Goal: Share content

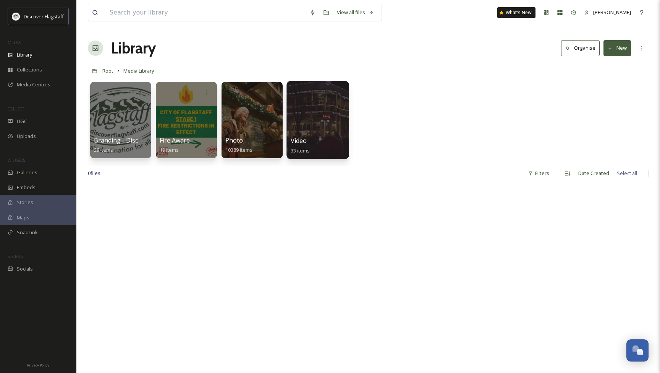
click at [319, 142] on div "Video 33 items" at bounding box center [317, 145] width 55 height 19
click at [302, 134] on div at bounding box center [317, 120] width 62 height 78
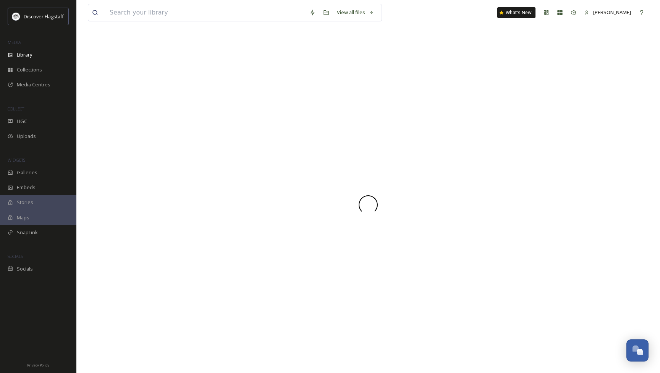
click at [301, 134] on div at bounding box center [368, 205] width 560 height 336
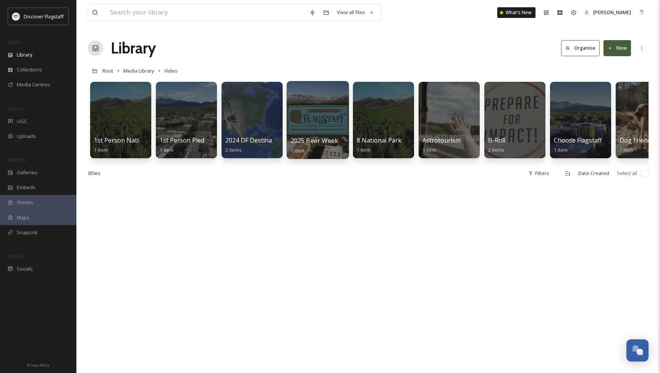
click at [324, 143] on span "2025 Beer Week" at bounding box center [313, 140] width 47 height 8
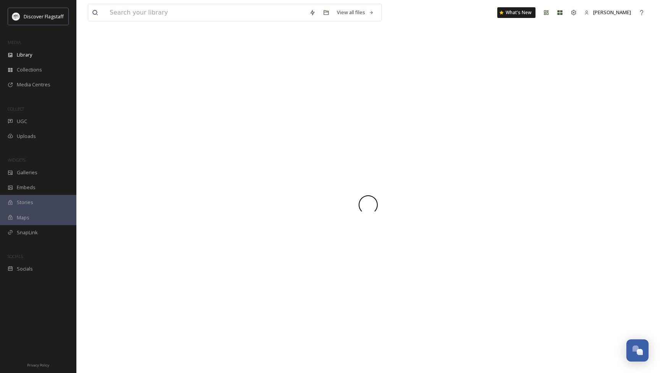
click at [324, 143] on div at bounding box center [368, 205] width 560 height 336
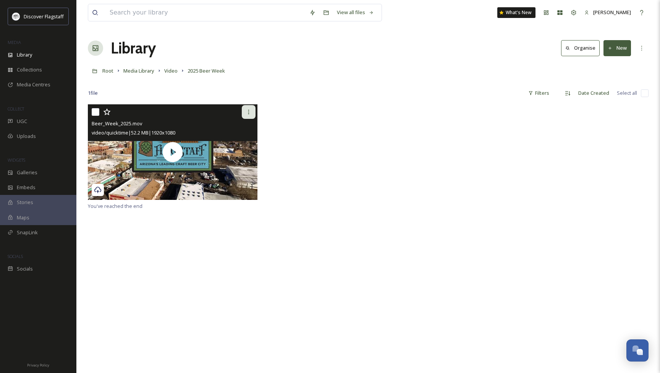
click at [247, 112] on icon at bounding box center [248, 112] width 6 height 6
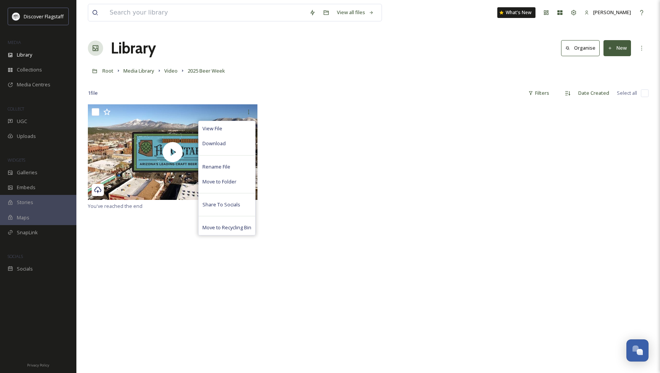
click at [253, 92] on div "1 file Filters Date Created Select all" at bounding box center [368, 93] width 560 height 15
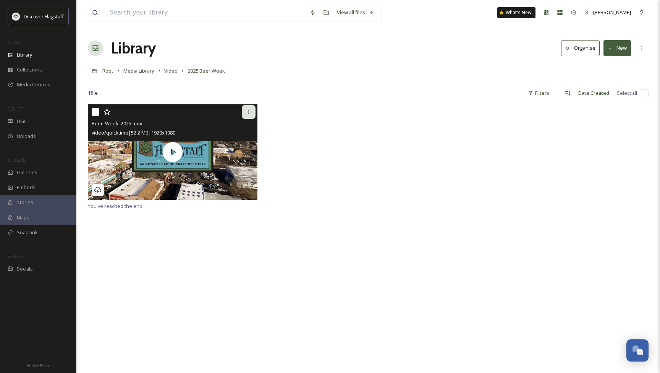
click at [247, 110] on icon at bounding box center [248, 112] width 6 height 6
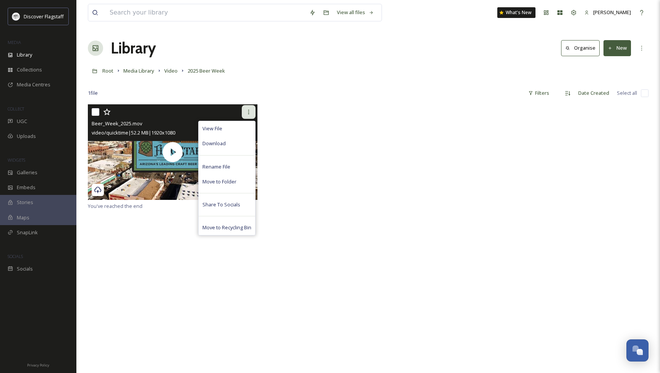
click at [252, 111] on div at bounding box center [249, 112] width 14 height 14
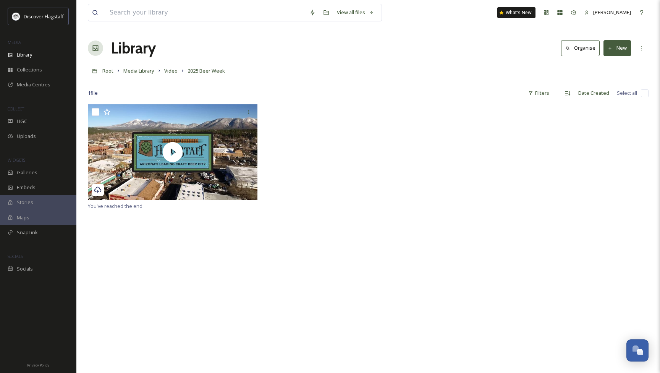
drag, startPoint x: 149, startPoint y: 221, endPoint x: 163, endPoint y: 205, distance: 20.8
click at [149, 221] on div "You've reached the end" at bounding box center [368, 290] width 560 height 373
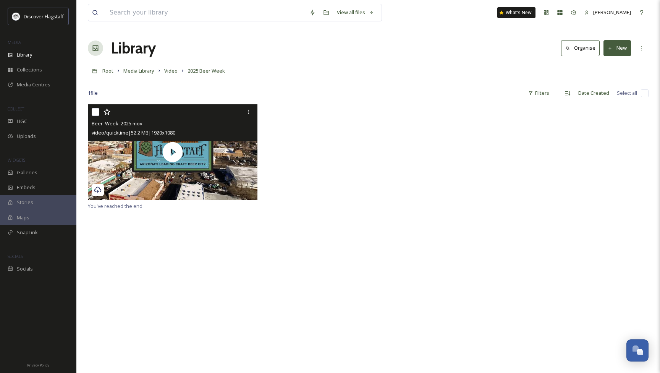
click at [214, 131] on div "video/quicktime | 52.2 MB | 1920 x 1080" at bounding box center [174, 132] width 164 height 9
click at [108, 123] on span "Beer_Week_2025.mov" at bounding box center [117, 123] width 50 height 7
click at [94, 112] on input "checkbox" at bounding box center [96, 112] width 8 height 8
checkbox input "true"
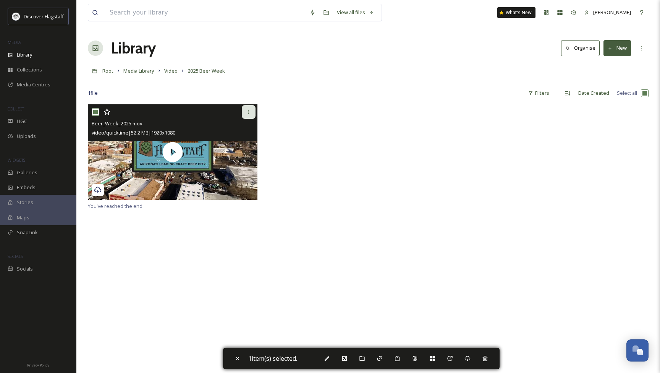
click at [245, 113] on div at bounding box center [249, 112] width 14 height 14
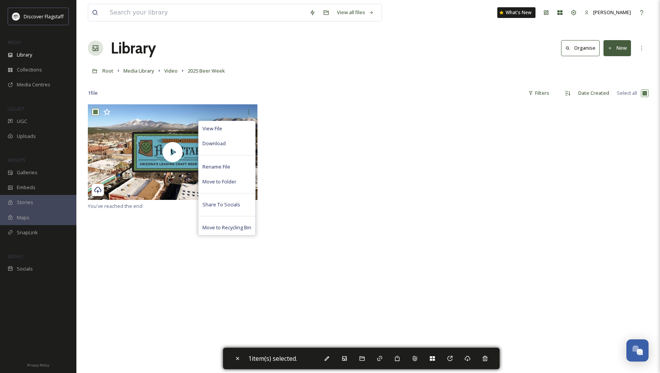
click at [460, 103] on div "View all files What's New [PERSON_NAME] Library Organise New Root Media Library…" at bounding box center [367, 238] width 583 height 477
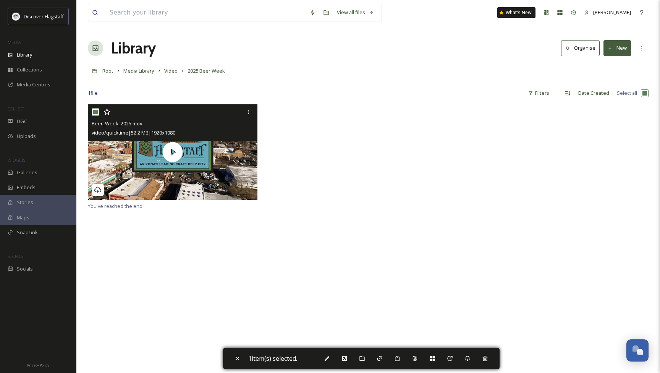
click at [154, 123] on div "Beer_Week_2025.mov" at bounding box center [174, 123] width 164 height 9
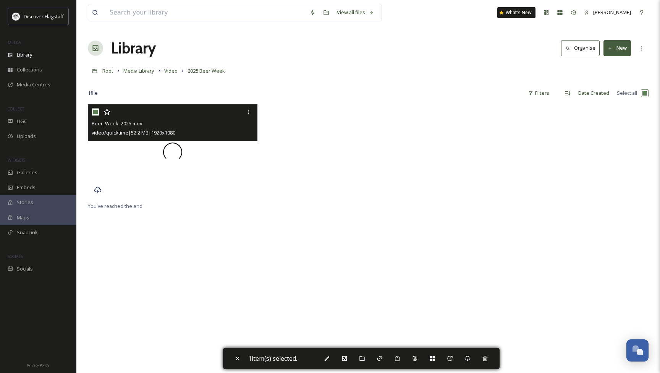
click at [147, 152] on div at bounding box center [172, 151] width 169 height 95
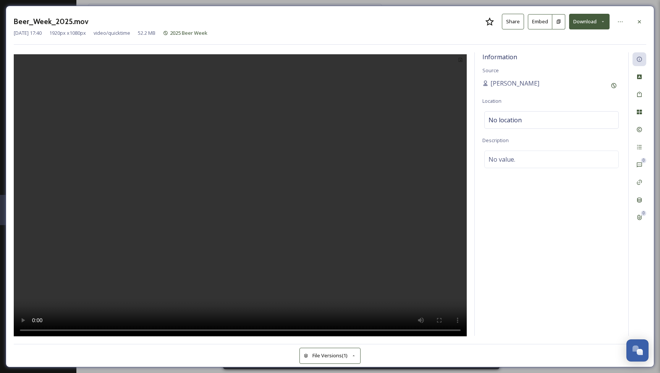
click at [511, 24] on button "Share" at bounding box center [513, 22] width 22 height 16
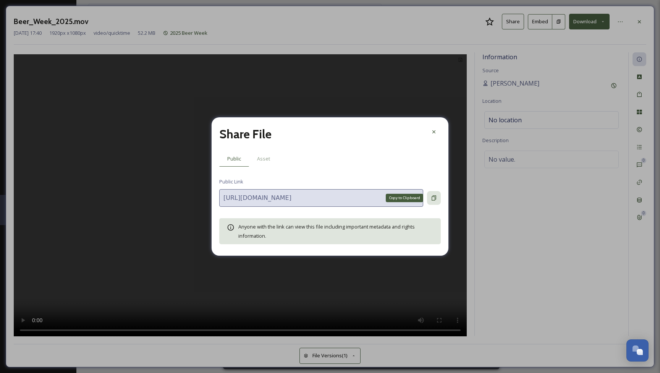
click at [435, 198] on icon at bounding box center [433, 197] width 5 height 5
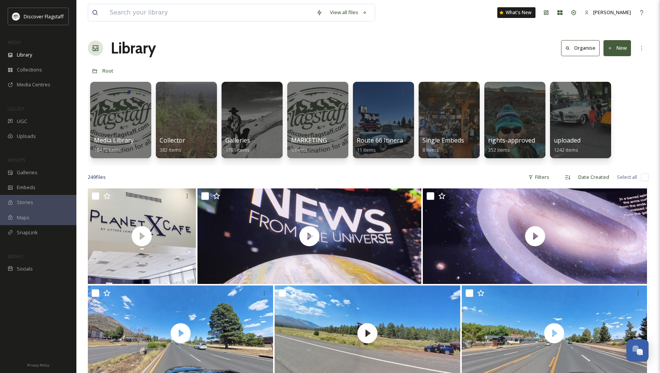
drag, startPoint x: 387, startPoint y: 40, endPoint x: 394, endPoint y: 38, distance: 6.5
click at [387, 40] on div "Library Organise New" at bounding box center [368, 48] width 560 height 23
drag, startPoint x: 236, startPoint y: 59, endPoint x: 228, endPoint y: 57, distance: 8.2
click at [236, 59] on div "Library Organise New" at bounding box center [368, 48] width 560 height 23
